Goal: Find specific page/section: Find specific page/section

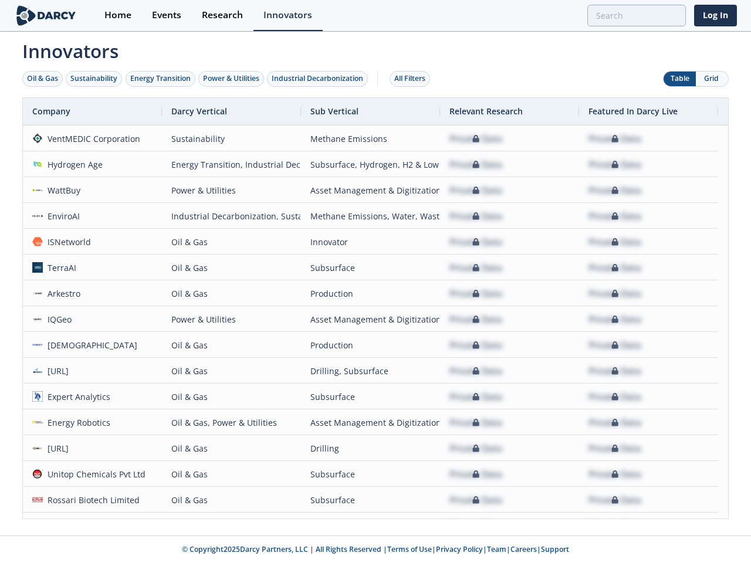
click at [43, 79] on div "Oil & Gas" at bounding box center [42, 78] width 31 height 11
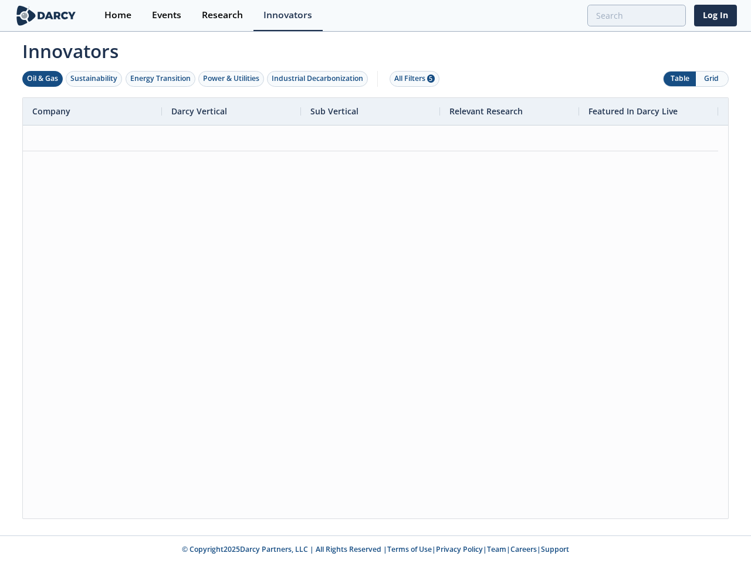
click at [94, 79] on div "Sustainability" at bounding box center [93, 78] width 47 height 11
click at [161, 79] on div "Energy Transition" at bounding box center [160, 78] width 60 height 11
click at [232, 79] on div "Power & Utilities" at bounding box center [231, 78] width 56 height 11
